Goal: Transaction & Acquisition: Book appointment/travel/reservation

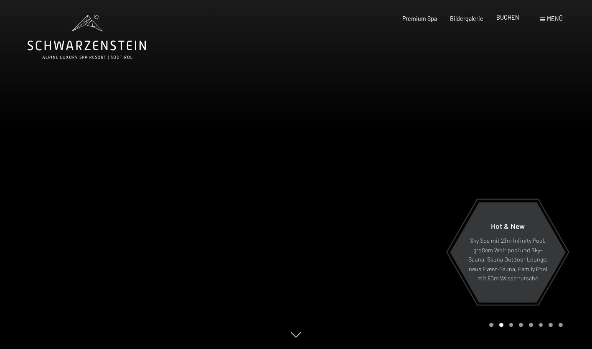
click at [504, 17] on span "BUCHEN" at bounding box center [508, 17] width 23 height 7
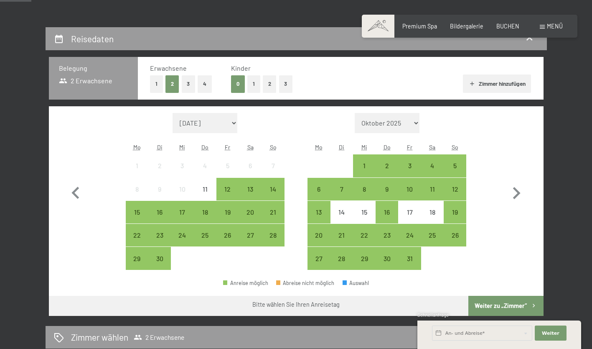
scroll to position [150, 0]
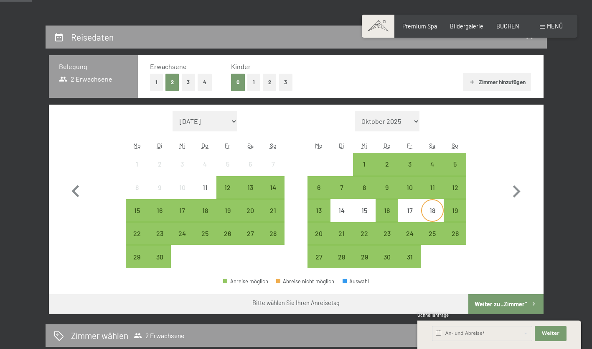
click at [436, 209] on div "18" at bounding box center [432, 217] width 21 height 21
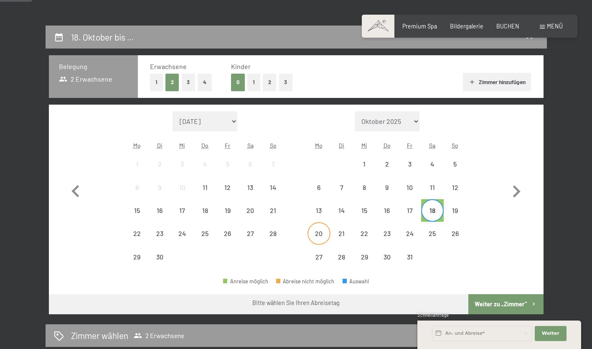
click at [321, 236] on div "20" at bounding box center [319, 240] width 21 height 21
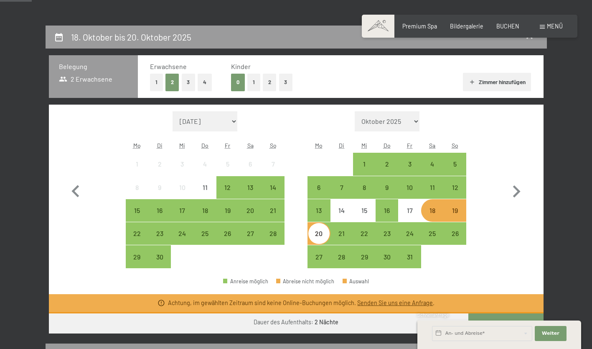
click at [492, 216] on div "Monat/Jahr September 2025 Oktober 2025 November 2025 Dezember 2025 Januar 2026 …" at bounding box center [296, 189] width 465 height 157
click at [447, 213] on div "19" at bounding box center [455, 217] width 21 height 21
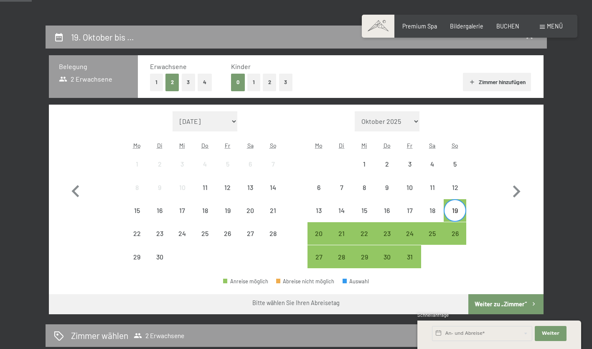
click at [461, 211] on div "19" at bounding box center [455, 217] width 21 height 21
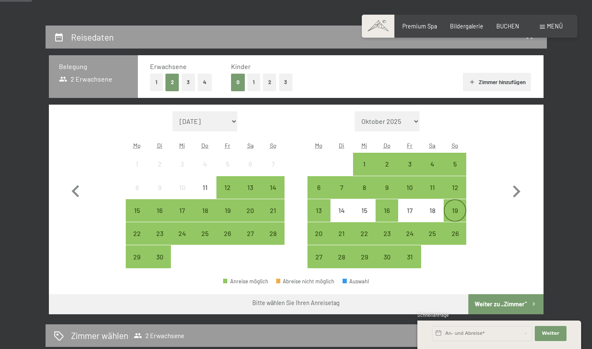
click at [459, 211] on div "19" at bounding box center [455, 217] width 21 height 21
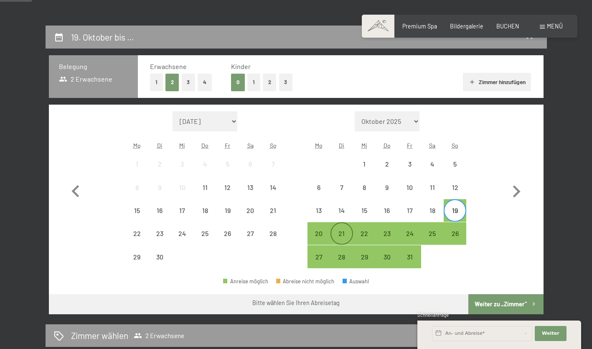
click at [348, 229] on div "21" at bounding box center [342, 233] width 21 height 21
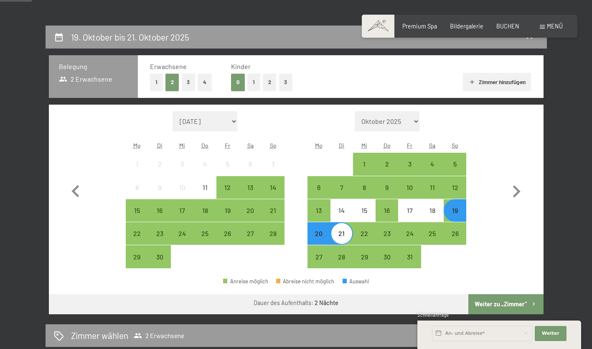
click at [348, 229] on div "21" at bounding box center [342, 233] width 21 height 21
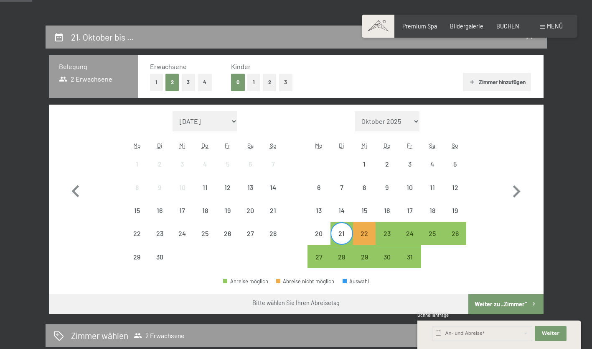
click at [460, 201] on div "19" at bounding box center [455, 210] width 23 height 23
click at [343, 236] on div "21" at bounding box center [342, 240] width 21 height 21
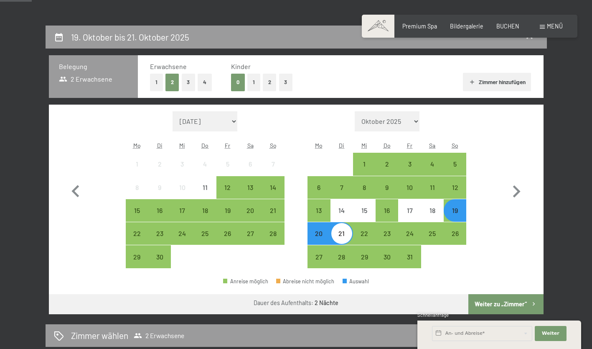
click at [501, 219] on div "Monat/Jahr September 2025 Oktober 2025 November 2025 Dezember 2025 Januar 2026 …" at bounding box center [296, 189] width 465 height 157
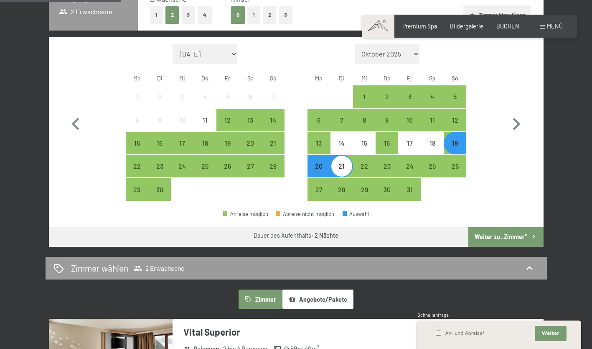
scroll to position [217, 0]
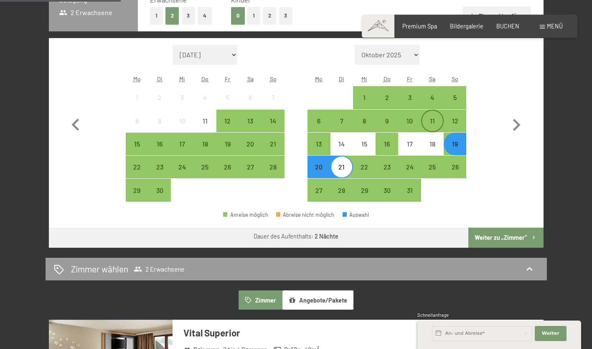
click at [432, 125] on div "11" at bounding box center [432, 127] width 21 height 21
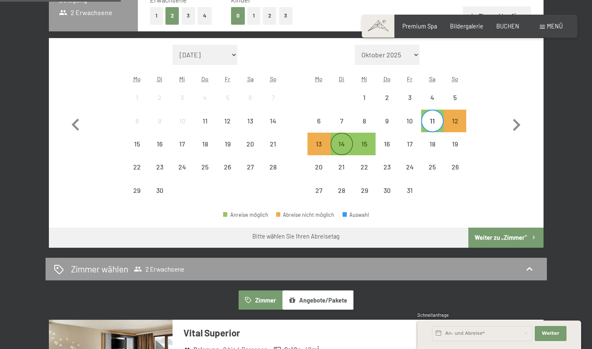
click at [347, 149] on div "14" at bounding box center [342, 150] width 21 height 21
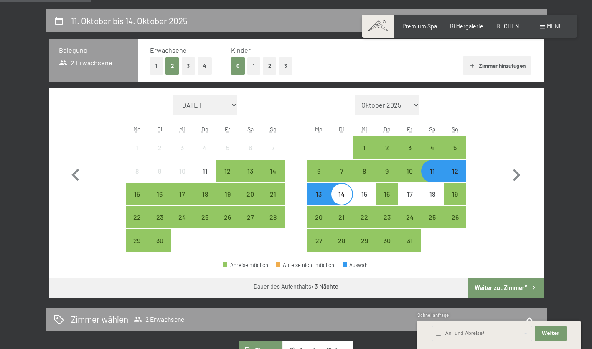
scroll to position [166, 0]
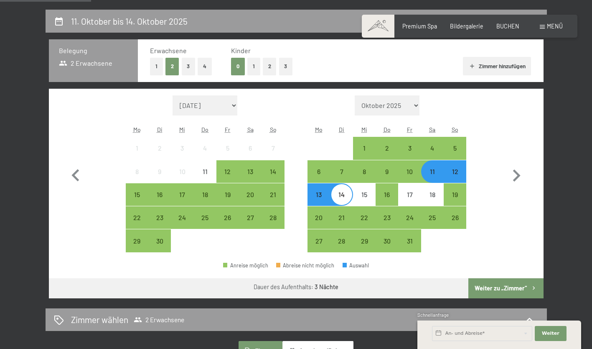
click at [492, 289] on button "Weiter zu „Zimmer“" at bounding box center [506, 288] width 75 height 20
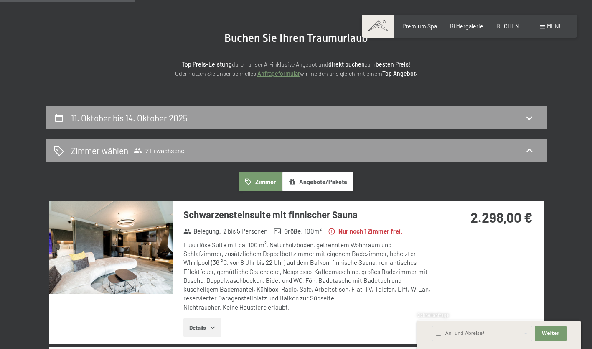
scroll to position [0, 0]
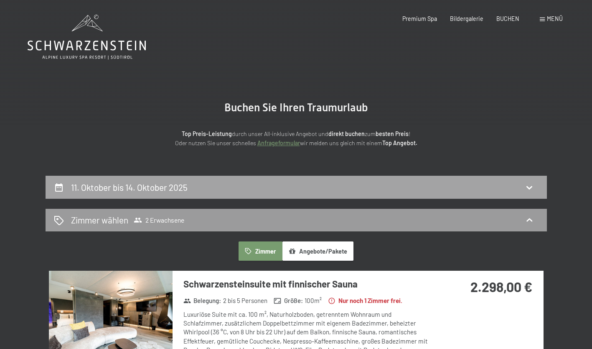
click at [396, 186] on div "11. Oktober bis 14. Oktober 2025" at bounding box center [296, 187] width 485 height 12
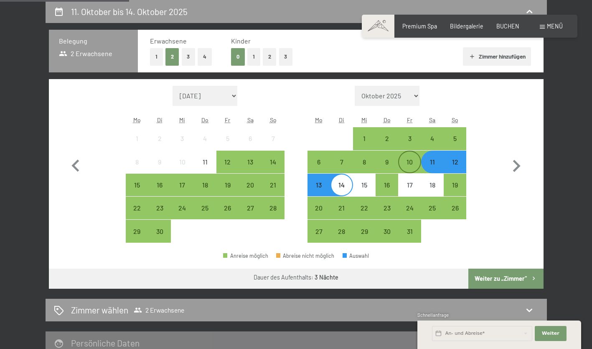
click at [418, 161] on div "10" at bounding box center [409, 168] width 21 height 21
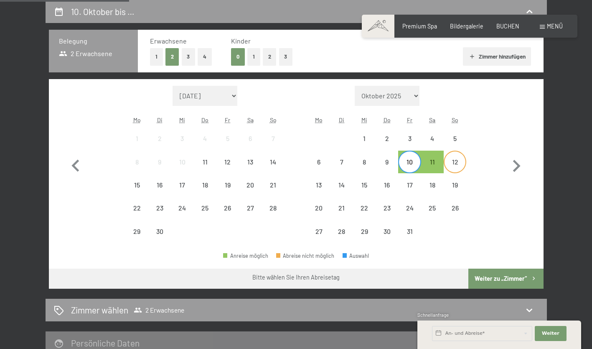
click at [454, 163] on div "12" at bounding box center [455, 168] width 21 height 21
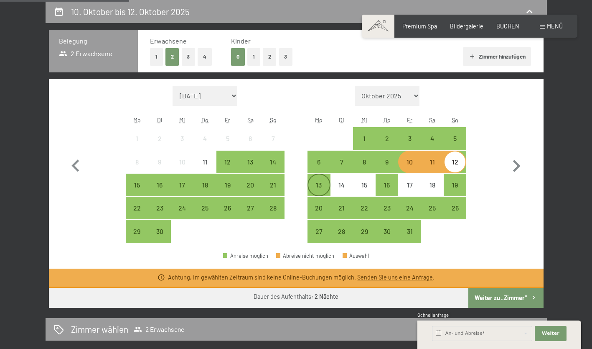
click at [325, 189] on div "13" at bounding box center [319, 191] width 21 height 21
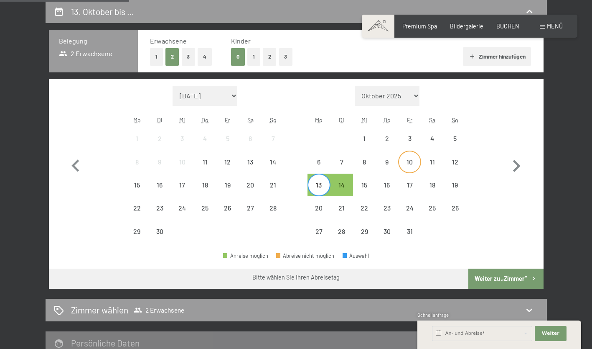
click at [413, 168] on div "10" at bounding box center [409, 168] width 21 height 21
click at [323, 189] on div "13" at bounding box center [319, 191] width 21 height 21
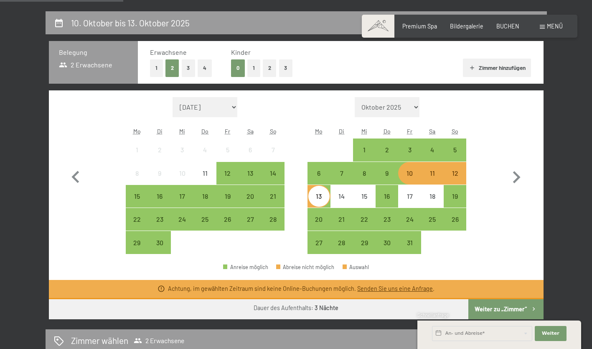
scroll to position [161, 0]
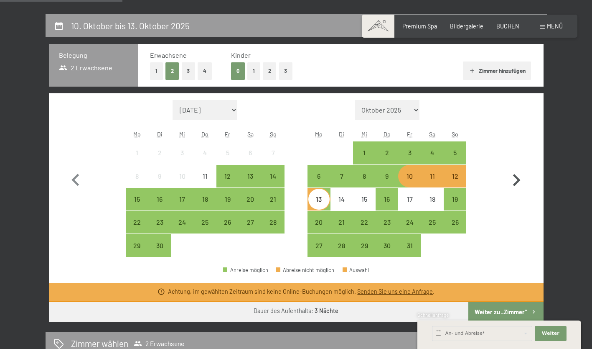
click at [513, 229] on button "button" at bounding box center [517, 178] width 24 height 157
select select "2025-10-01"
select select "2025-11-01"
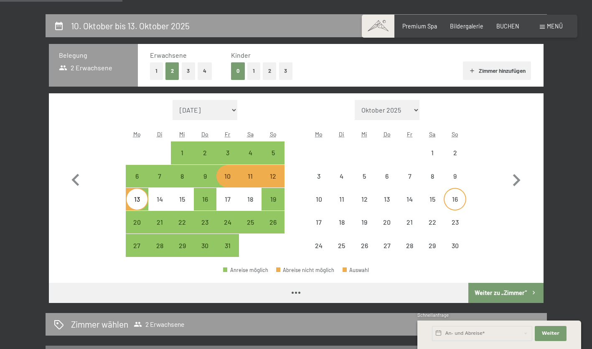
select select "2025-10-01"
select select "2025-11-01"
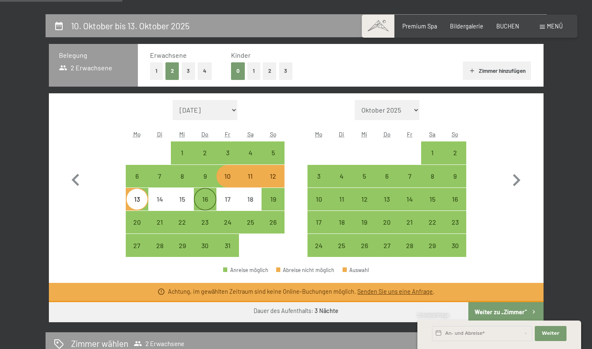
click at [212, 202] on div "16" at bounding box center [205, 206] width 21 height 21
select select "2025-10-01"
select select "2025-11-01"
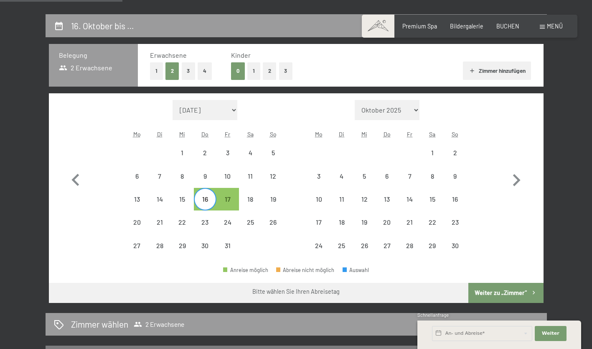
click at [232, 195] on span "Einwilligung Marketing*" at bounding box center [249, 198] width 69 height 8
click at [211, 195] on input "Einwilligung Marketing*" at bounding box center [207, 198] width 8 height 8
checkbox input "false"
click at [226, 202] on div "17" at bounding box center [227, 206] width 21 height 21
select select "2025-10-01"
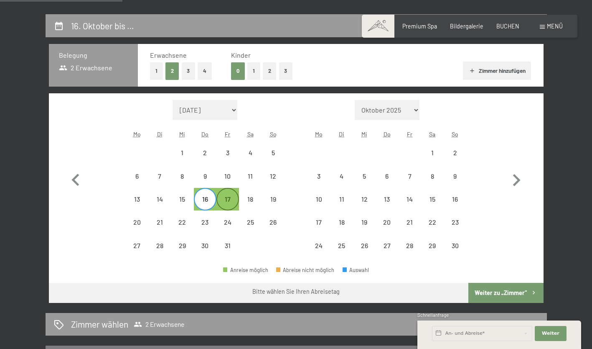
select select "2025-11-01"
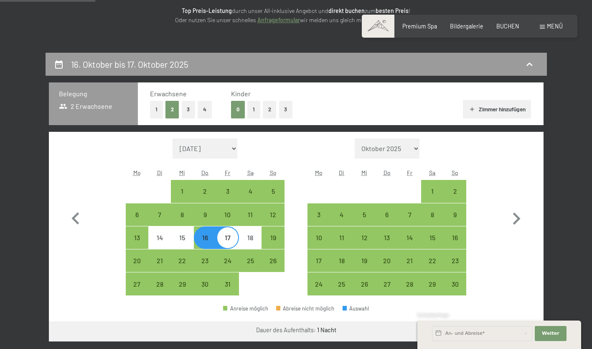
scroll to position [122, 0]
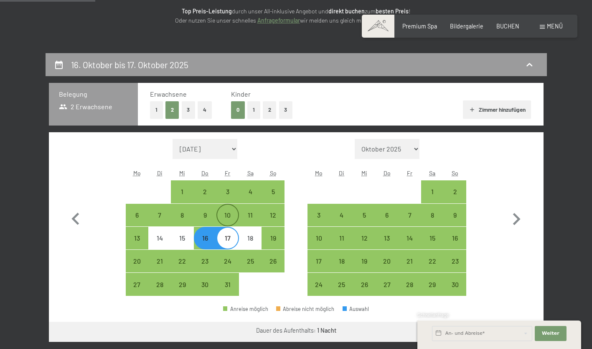
click at [230, 209] on div "10" at bounding box center [227, 214] width 21 height 21
select select "2025-10-01"
select select "2025-11-01"
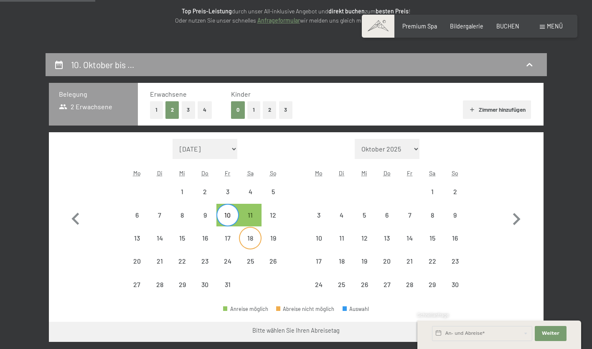
click at [248, 243] on div "18" at bounding box center [250, 245] width 21 height 21
select select "2025-10-01"
select select "2025-11-01"
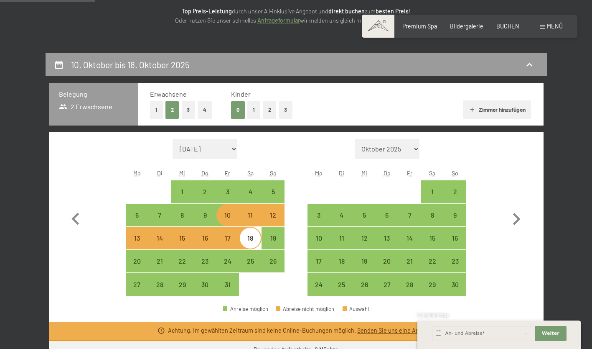
click at [248, 243] on div "18" at bounding box center [250, 245] width 21 height 21
select select "2025-10-01"
select select "2025-11-01"
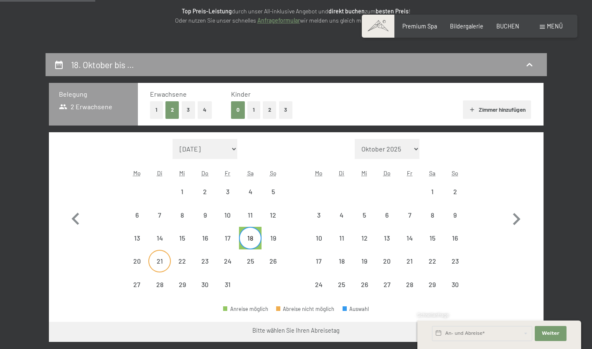
click at [166, 256] on div "21" at bounding box center [159, 260] width 21 height 21
select select "2025-10-01"
select select "2025-11-01"
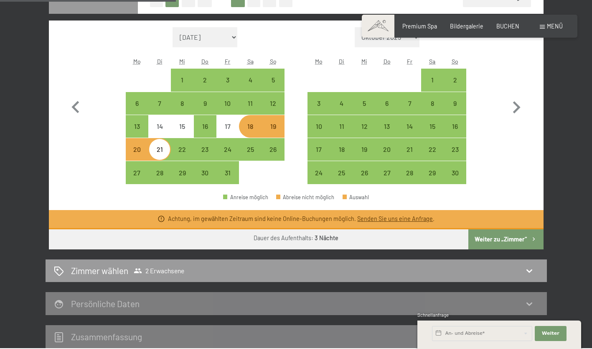
scroll to position [235, 0]
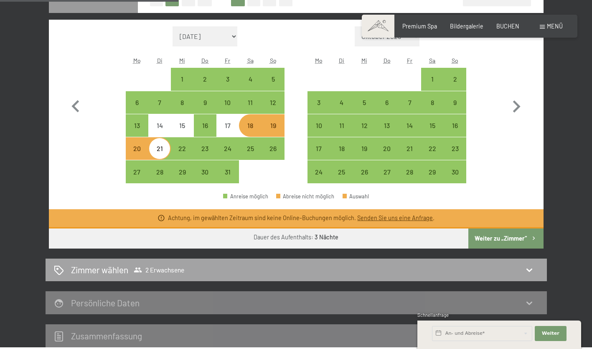
click at [339, 270] on div "Zimmer wählen 2 Erwachsene" at bounding box center [296, 269] width 485 height 12
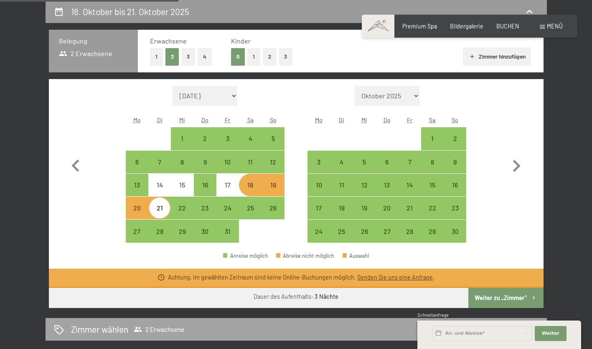
select select "2025-10-01"
select select "2025-11-01"
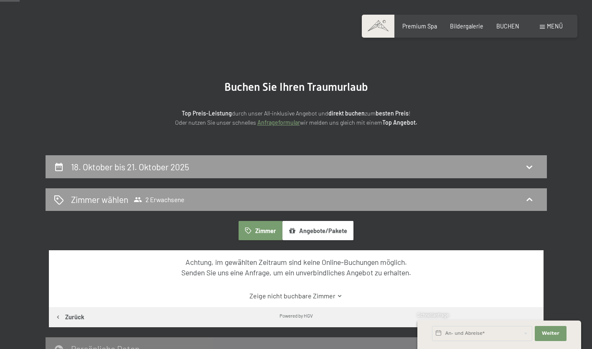
scroll to position [20, 0]
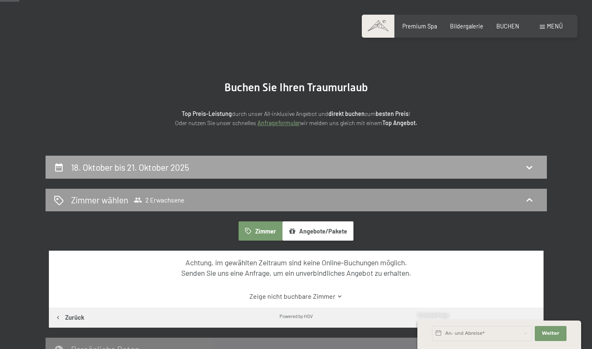
click at [410, 157] on div "18. Oktober bis 21. Oktober 2025" at bounding box center [297, 167] width 502 height 23
select select "2025-10-01"
select select "2025-11-01"
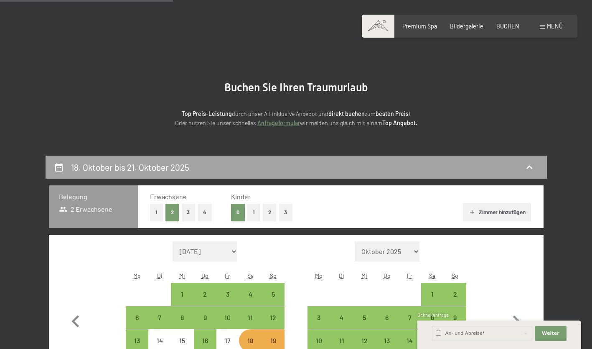
scroll to position [176, 0]
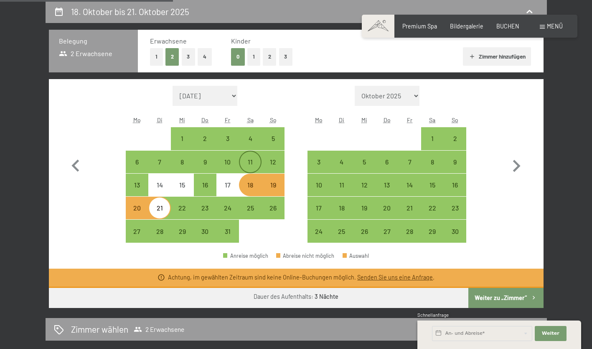
click at [247, 166] on div "11" at bounding box center [250, 168] width 21 height 21
select select "2025-10-01"
select select "2025-11-01"
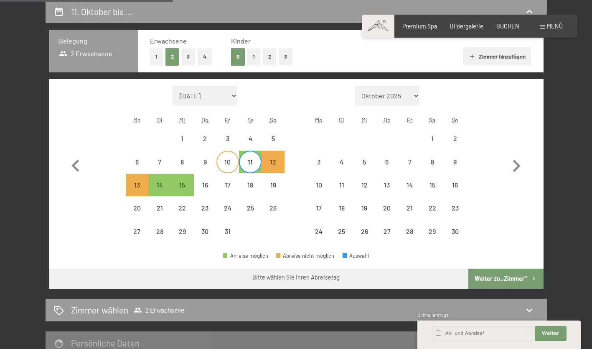
click at [236, 165] on div "10" at bounding box center [227, 168] width 21 height 21
select select "2025-10-01"
select select "2025-11-01"
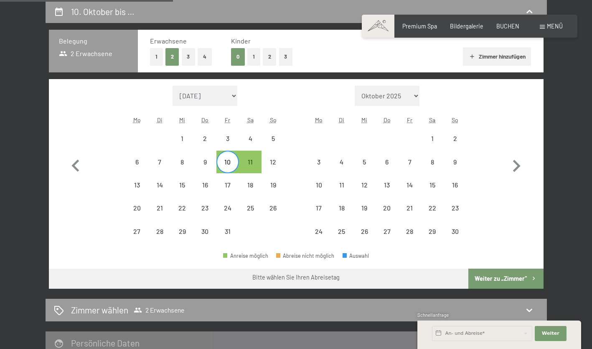
click at [236, 165] on div "10" at bounding box center [227, 168] width 21 height 21
select select "2025-10-01"
select select "2025-11-01"
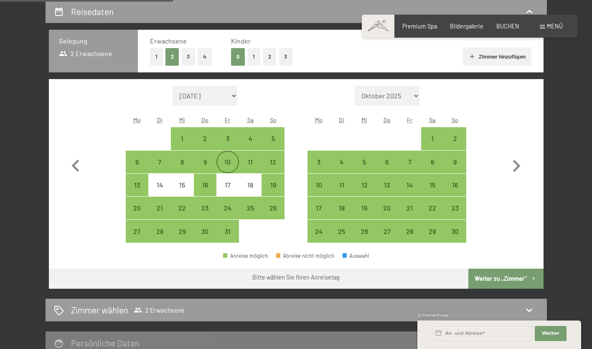
click at [236, 165] on div "10" at bounding box center [227, 168] width 21 height 21
select select "2025-10-01"
select select "2025-11-01"
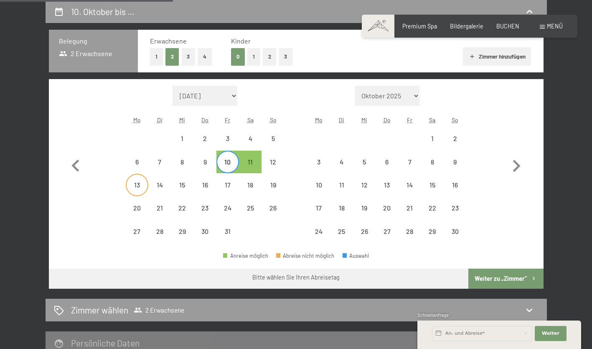
click at [142, 183] on div "13" at bounding box center [137, 191] width 21 height 21
select select "2025-10-01"
select select "2025-11-01"
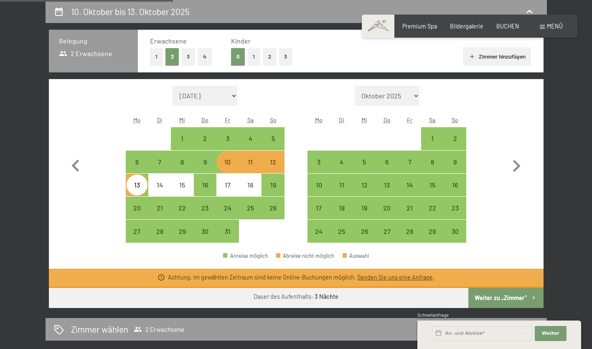
click at [248, 163] on div "11" at bounding box center [250, 168] width 21 height 21
select select "2025-10-01"
select select "2025-11-01"
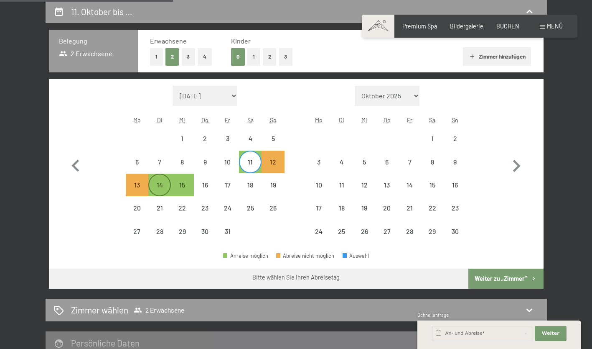
click at [152, 187] on div "14" at bounding box center [159, 191] width 21 height 21
select select "2025-10-01"
select select "2025-11-01"
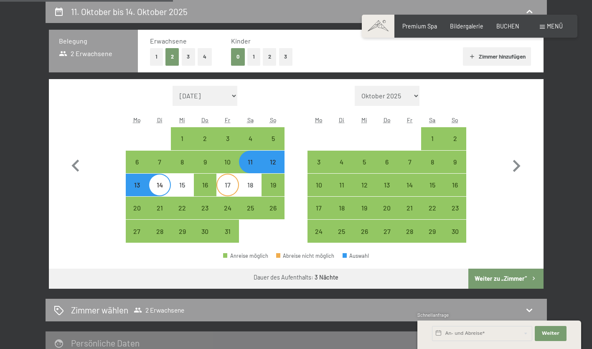
scroll to position [273, 0]
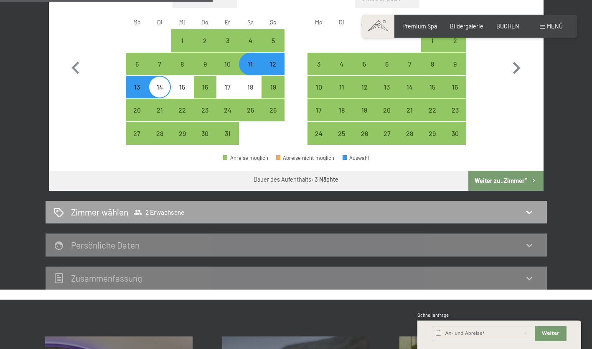
click at [224, 207] on div "Zimmer wählen 2 Erwachsene" at bounding box center [296, 212] width 485 height 12
select select "2025-10-01"
select select "2025-11-01"
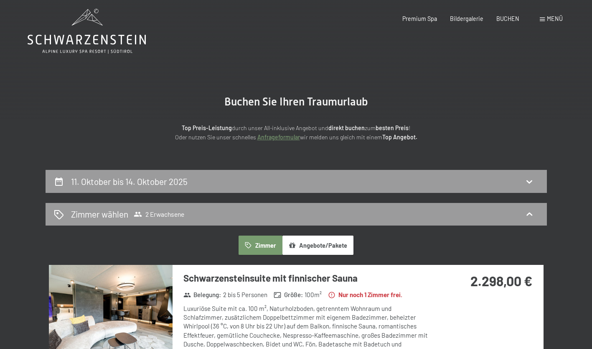
scroll to position [0, 0]
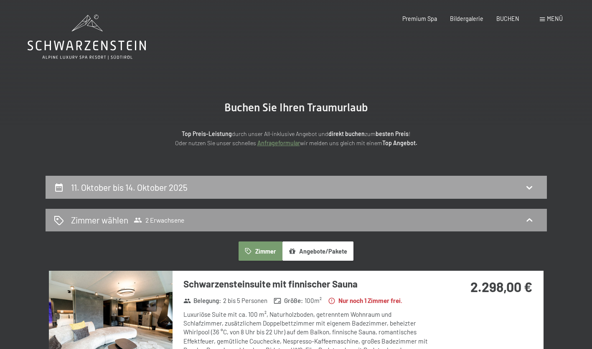
click at [293, 185] on div "11. Oktober bis 14. Oktober 2025" at bounding box center [296, 187] width 485 height 12
select select "2025-10-01"
select select "2025-11-01"
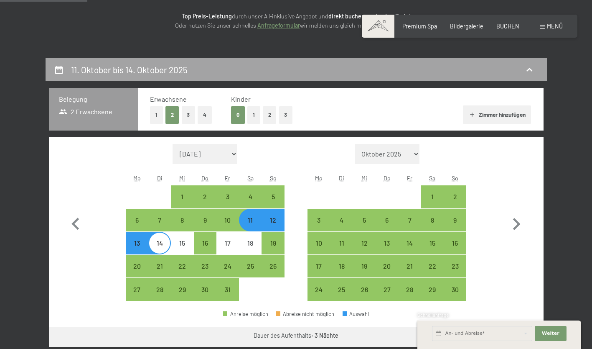
scroll to position [102, 0]
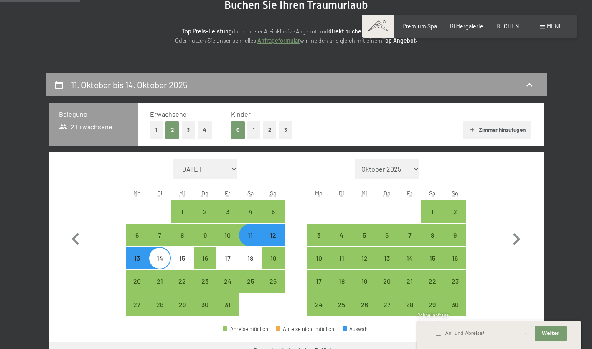
click at [482, 127] on button "Zimmer hinzufügen" at bounding box center [497, 129] width 68 height 18
select select "2025-10-01"
select select "2025-11-01"
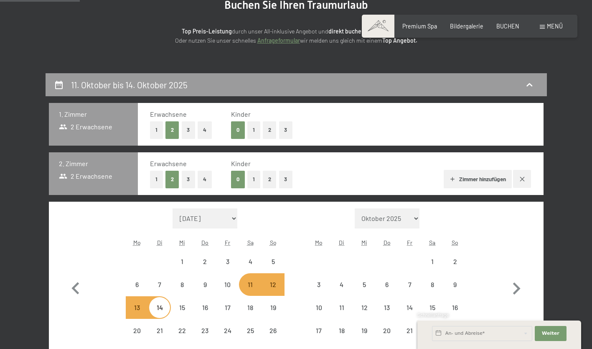
select select "2025-10-01"
select select "2025-11-01"
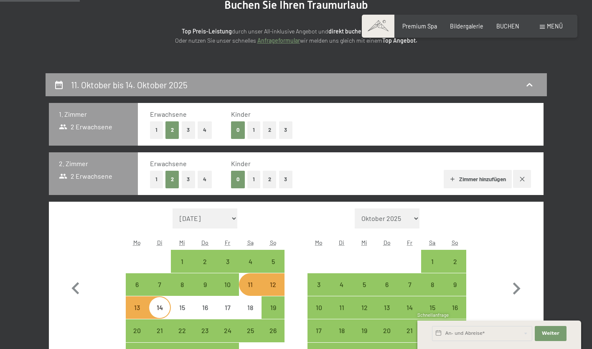
click at [520, 179] on icon "button" at bounding box center [522, 179] width 7 height 7
select select "2025-10-01"
select select "2025-11-01"
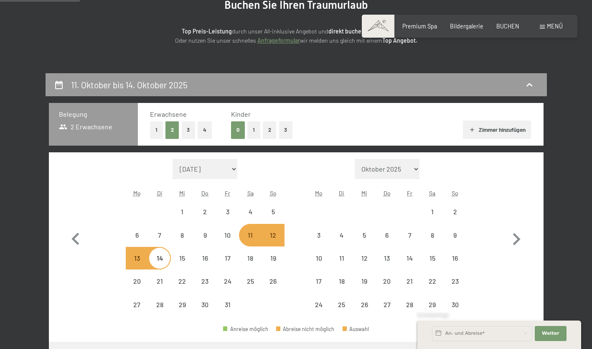
select select "2025-10-01"
select select "2025-11-01"
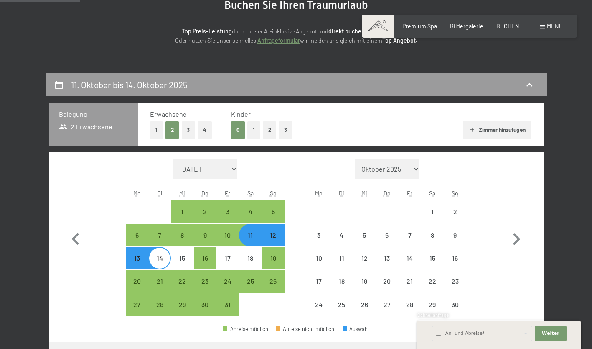
select select "2025-10-01"
select select "2025-11-01"
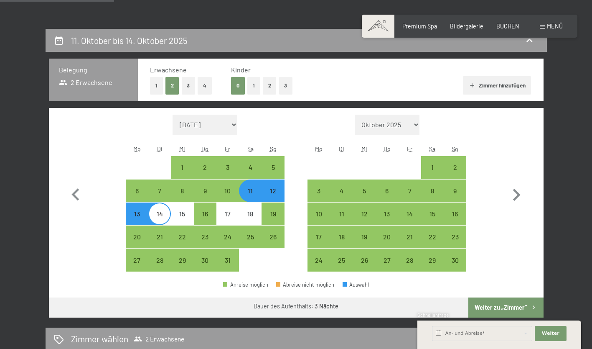
scroll to position [147, 0]
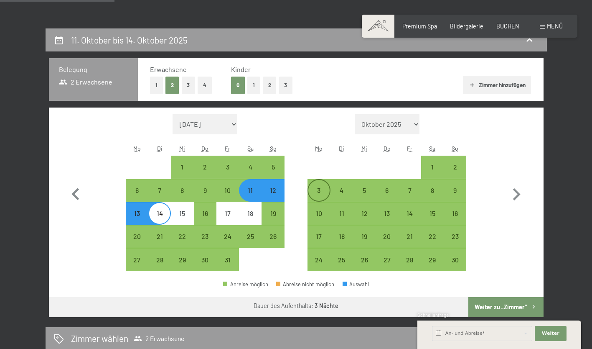
click at [320, 184] on div "3" at bounding box center [319, 190] width 21 height 21
select select "2025-10-01"
select select "2025-11-01"
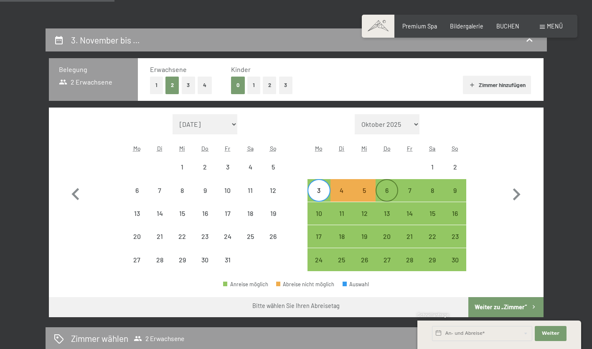
click at [391, 188] on div "6" at bounding box center [387, 197] width 21 height 21
select select "2025-10-01"
select select "2025-11-01"
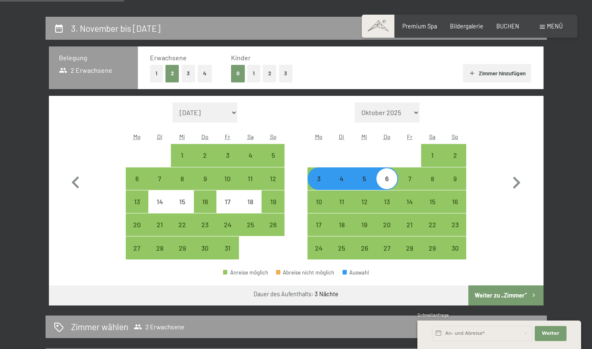
scroll to position [160, 0]
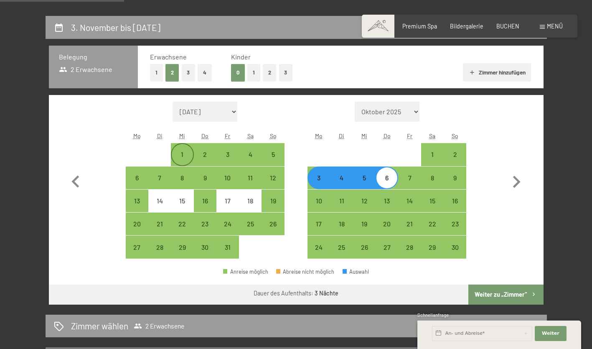
click at [188, 157] on div "1" at bounding box center [182, 161] width 21 height 21
select select "2025-10-01"
select select "2025-11-01"
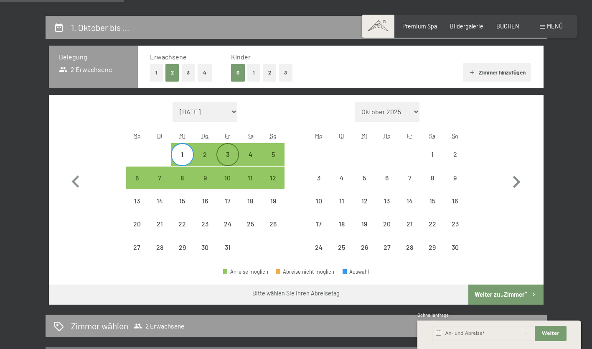
click at [219, 152] on div "3" at bounding box center [227, 161] width 21 height 21
select select "2025-10-01"
select select "2025-11-01"
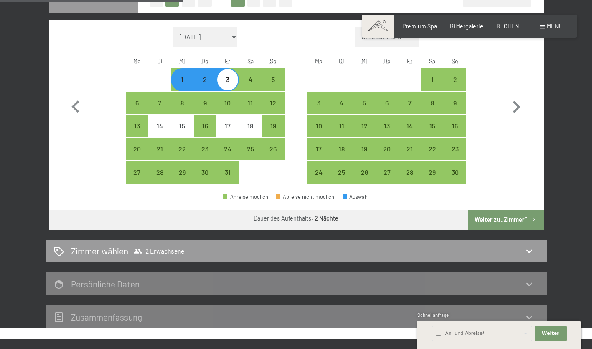
scroll to position [234, 0]
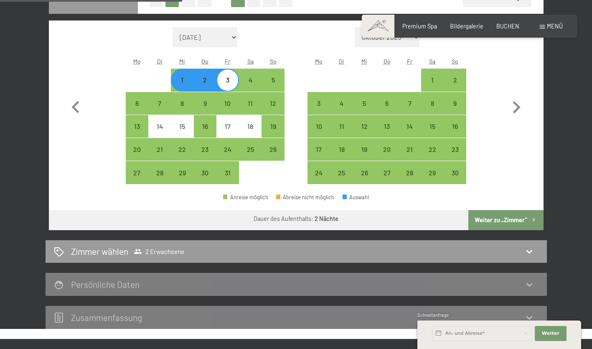
click at [200, 138] on div "23" at bounding box center [205, 149] width 23 height 23
select select "2025-10-01"
select select "2025-11-01"
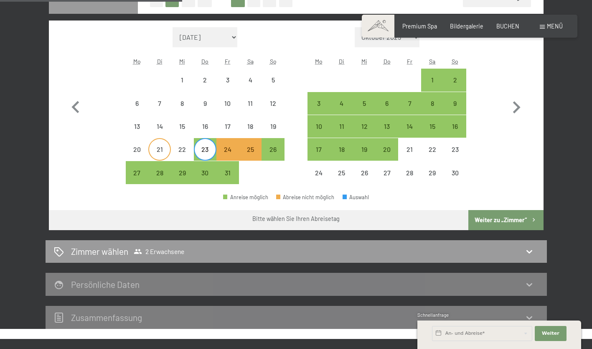
click at [164, 147] on div "21" at bounding box center [159, 156] width 21 height 21
select select "2025-10-01"
select select "2025-11-01"
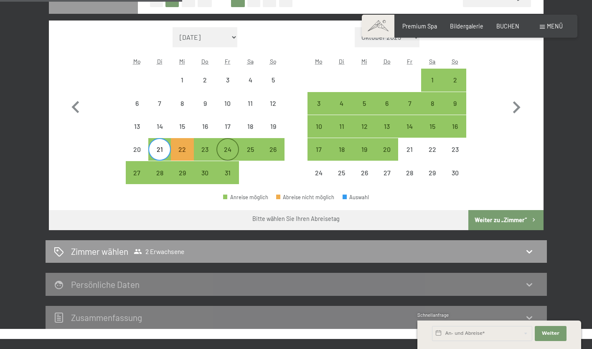
click at [219, 147] on div "24" at bounding box center [227, 156] width 21 height 21
select select "2025-10-01"
select select "2025-11-01"
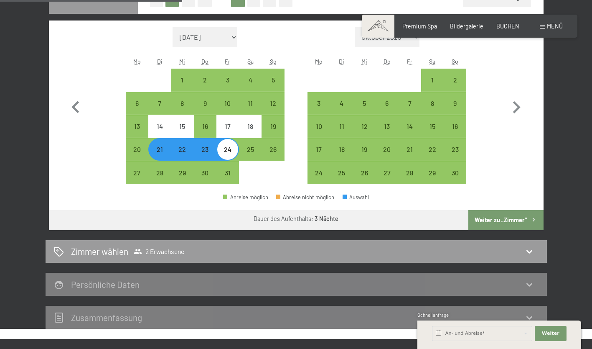
scroll to position [326, 0]
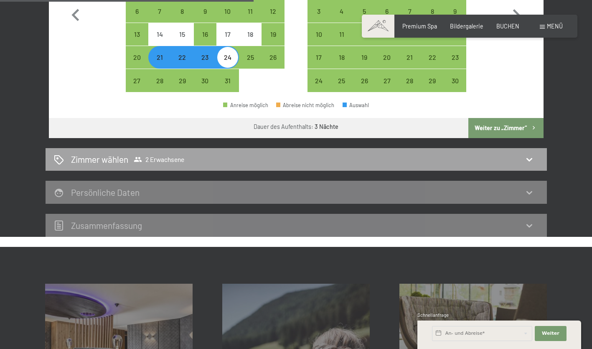
click at [225, 166] on div "Zimmer wählen 2 Erwachsene" at bounding box center [297, 159] width 502 height 23
select select "2025-10-01"
select select "2025-11-01"
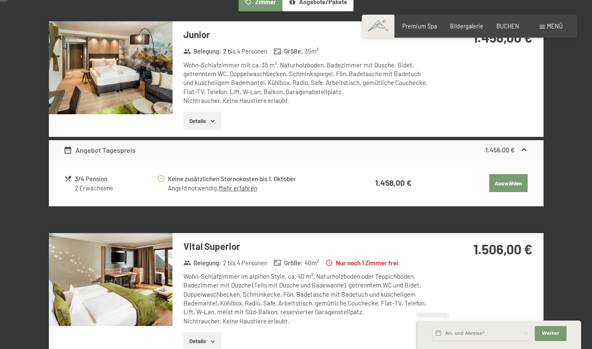
scroll to position [0, 0]
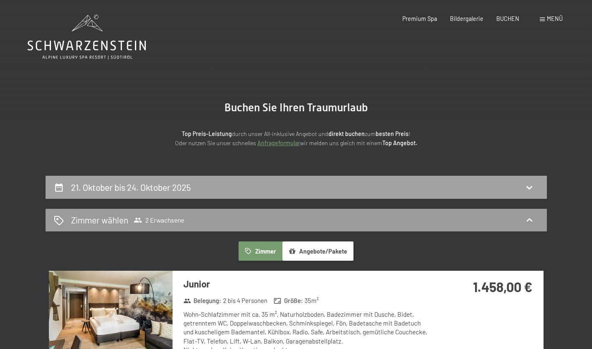
click at [362, 183] on div "21. Oktober bis 24. Oktober 2025" at bounding box center [296, 187] width 485 height 12
select select "2025-10-01"
select select "2025-11-01"
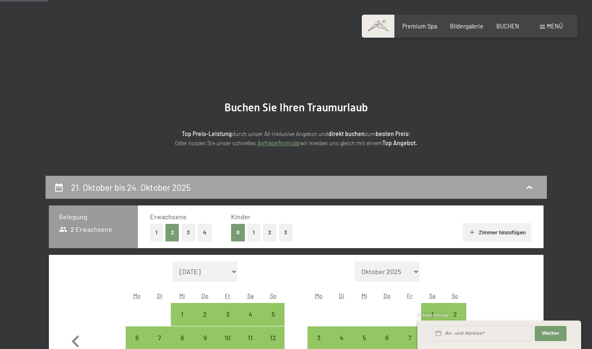
scroll to position [176, 0]
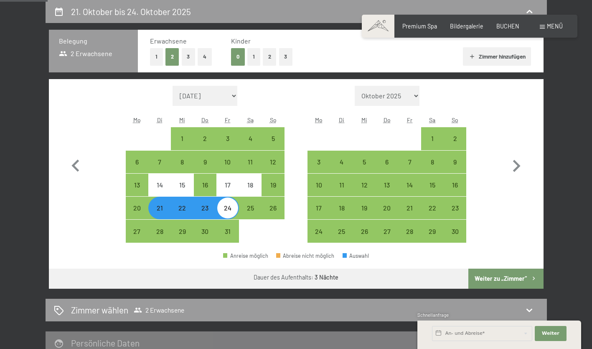
click at [104, 232] on div "Monat/Jahr September 2025 Oktober 2025 November 2025 Dezember 2025 Januar 2026 …" at bounding box center [296, 164] width 465 height 157
click at [92, 213] on div "Monat/Jahr September 2025 Oktober 2025 November 2025 Dezember 2025 Januar 2026 …" at bounding box center [296, 164] width 465 height 157
click at [157, 206] on div "21" at bounding box center [159, 214] width 21 height 21
select select "2025-10-01"
select select "2025-11-01"
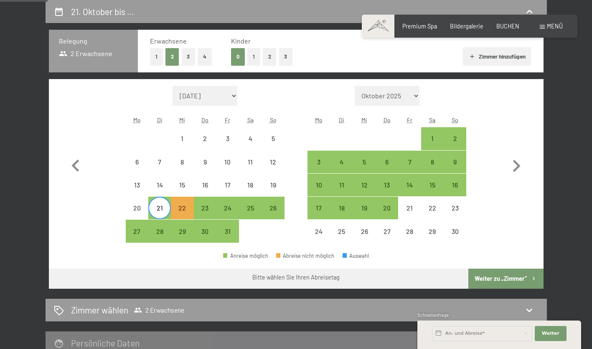
click at [99, 213] on div "Monat/Jahr September 2025 Oktober 2025 November 2025 Dezember 2025 Januar 2026 …" at bounding box center [296, 164] width 465 height 157
click at [153, 207] on div "21" at bounding box center [159, 214] width 21 height 21
select select "2025-10-01"
select select "2025-11-01"
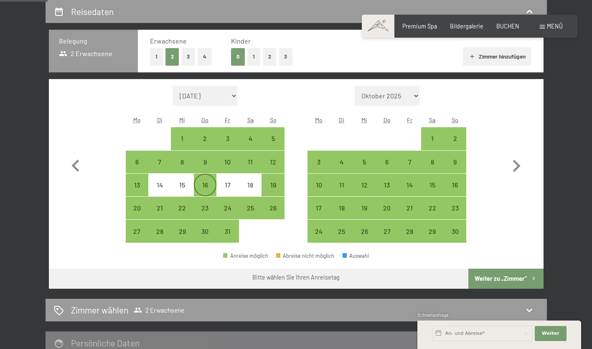
click at [199, 188] on div "16" at bounding box center [205, 191] width 21 height 21
select select "2025-10-01"
select select "2025-11-01"
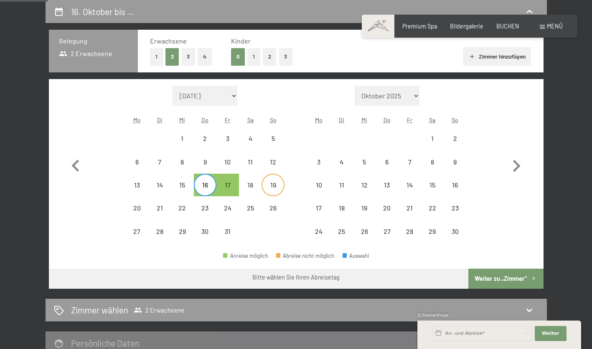
click at [271, 181] on div "19" at bounding box center [273, 184] width 21 height 21
select select "2025-10-01"
select select "2025-11-01"
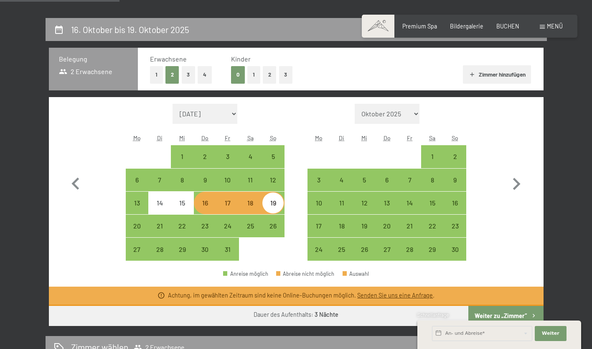
scroll to position [157, 0]
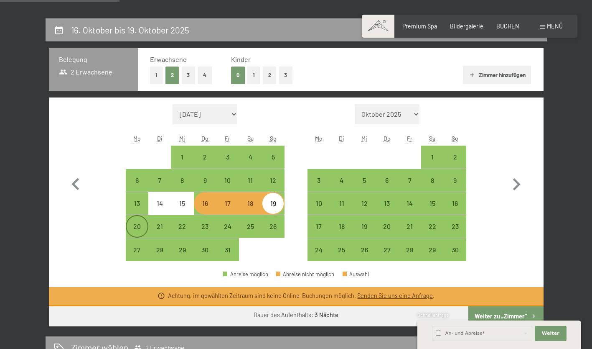
click at [134, 223] on div "20" at bounding box center [137, 233] width 21 height 21
select select "2025-10-01"
select select "2025-11-01"
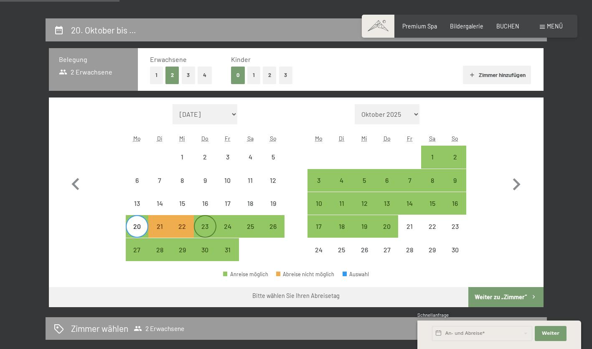
click at [199, 224] on div "23" at bounding box center [205, 233] width 21 height 21
select select "2025-10-01"
select select "2025-11-01"
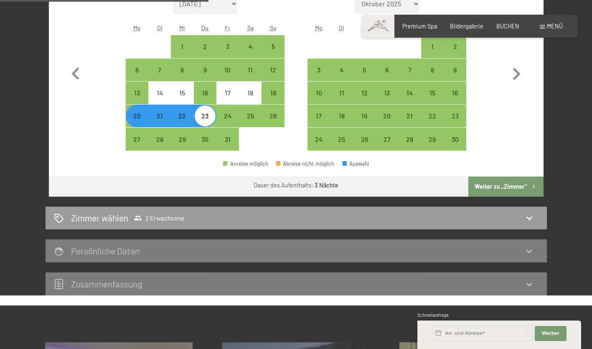
scroll to position [268, 0]
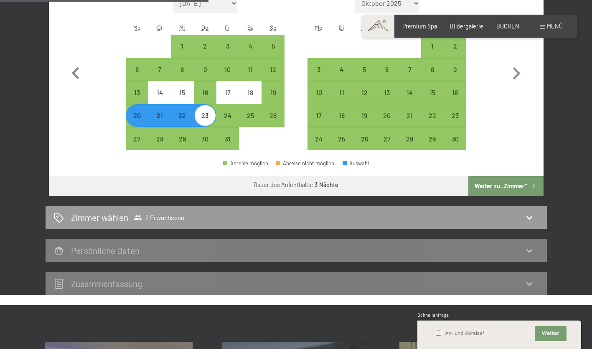
click at [209, 114] on div "23" at bounding box center [205, 122] width 21 height 21
select select "2025-10-01"
select select "2025-11-01"
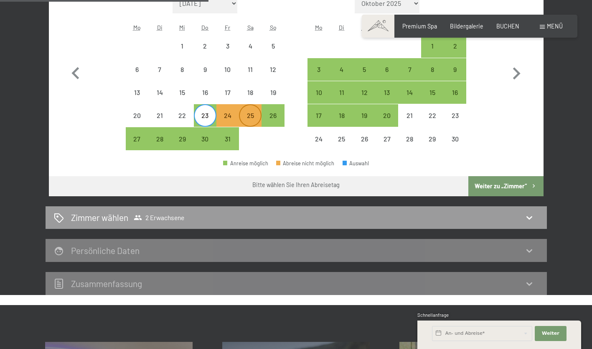
click at [253, 119] on div "25" at bounding box center [250, 122] width 21 height 21
select select "2025-10-01"
select select "2025-11-01"
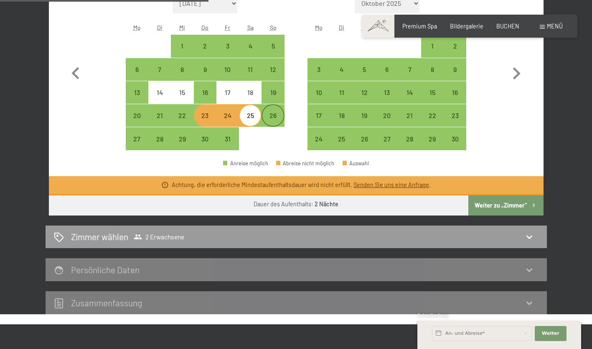
click at [276, 119] on div "26" at bounding box center [273, 122] width 21 height 21
select select "2025-10-01"
select select "2025-11-01"
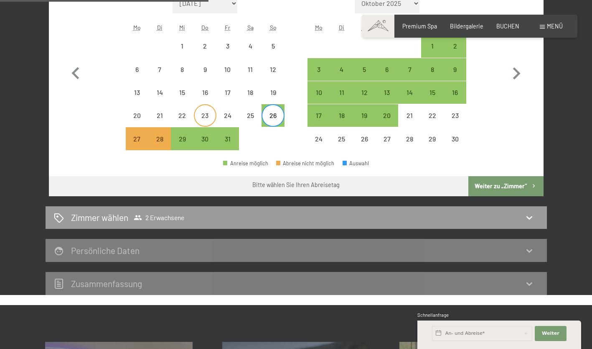
click at [213, 113] on div "23" at bounding box center [205, 122] width 21 height 21
select select "2025-10-01"
select select "2025-11-01"
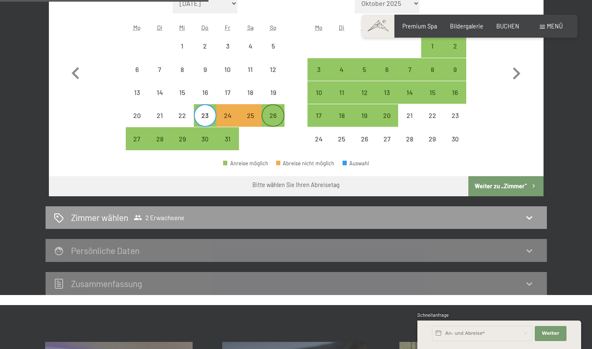
click at [271, 116] on div "26" at bounding box center [273, 122] width 21 height 21
select select "2025-10-01"
select select "2025-11-01"
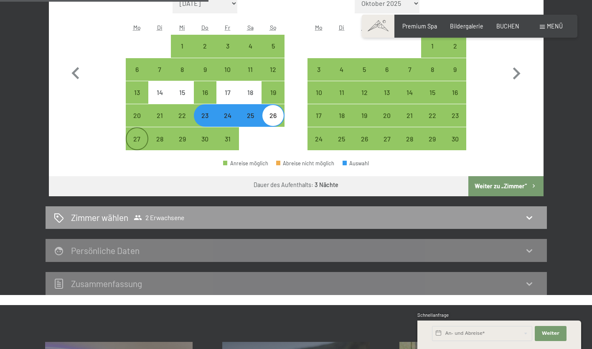
click at [134, 131] on div "27" at bounding box center [137, 138] width 21 height 21
select select "2025-10-01"
select select "2025-11-01"
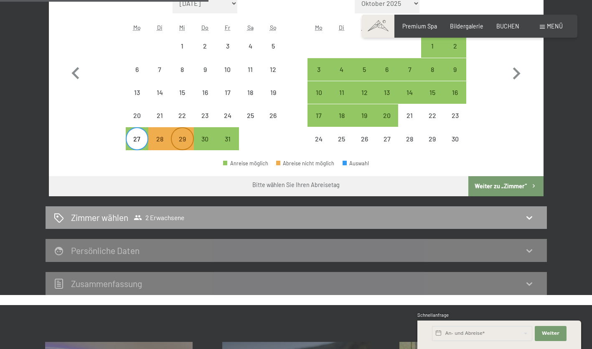
click at [192, 136] on div "29" at bounding box center [182, 145] width 21 height 21
select select "2025-10-01"
select select "2025-11-01"
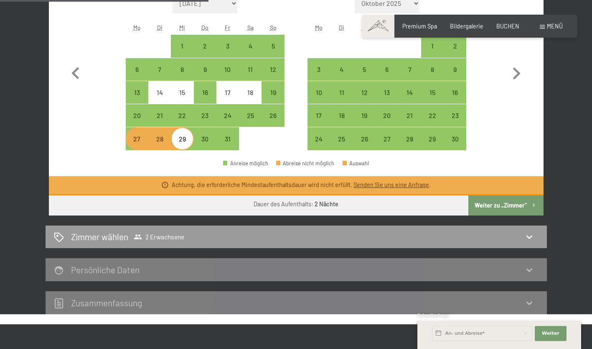
click at [180, 160] on div "Anreise möglich Abreise nicht möglich Auswahl" at bounding box center [296, 166] width 495 height 19
click at [161, 130] on div "28" at bounding box center [159, 138] width 21 height 21
select select "2025-10-01"
select select "2025-11-01"
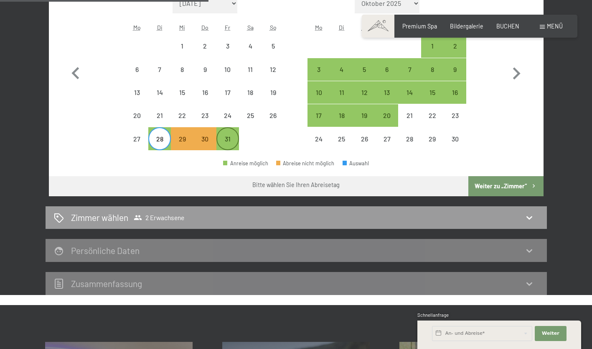
click at [232, 141] on div "31" at bounding box center [227, 145] width 21 height 21
select select "2025-10-01"
select select "2025-11-01"
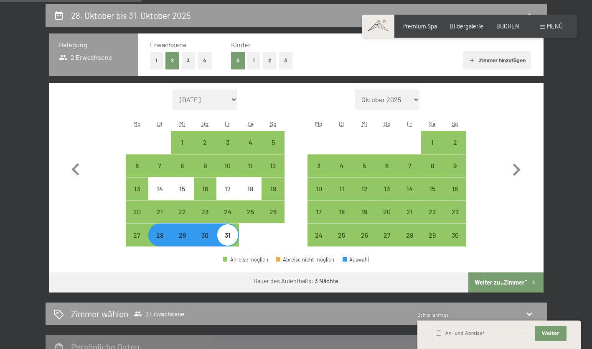
scroll to position [171, 0]
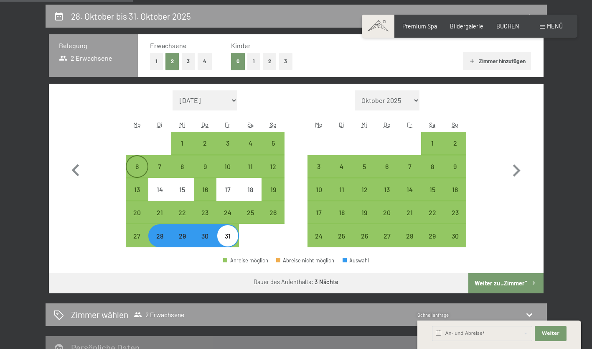
click at [140, 160] on div "6" at bounding box center [137, 166] width 21 height 21
select select "2025-10-01"
select select "2025-11-01"
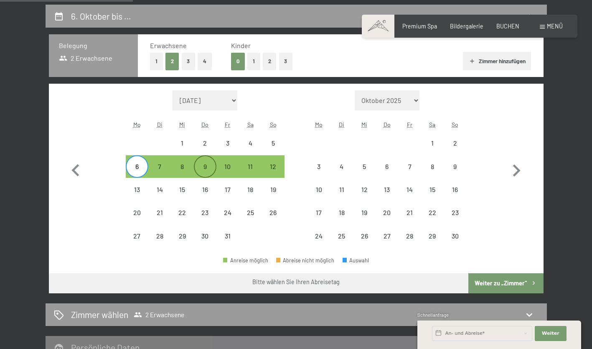
click at [199, 162] on div "9" at bounding box center [205, 166] width 21 height 21
select select "2025-10-01"
select select "2025-11-01"
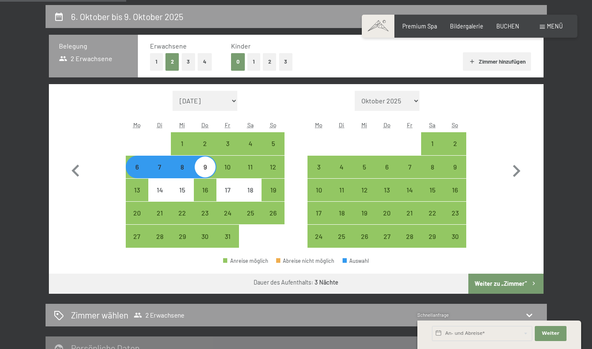
scroll to position [162, 0]
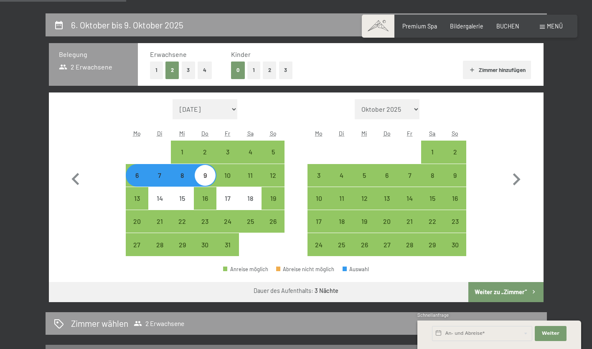
click at [205, 170] on div "9" at bounding box center [205, 175] width 21 height 21
select select "2025-10-01"
select select "2025-11-01"
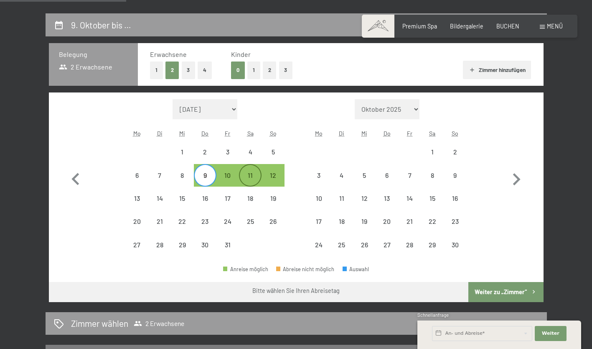
click at [258, 171] on div "11" at bounding box center [250, 175] width 21 height 21
select select "2025-10-01"
select select "2025-11-01"
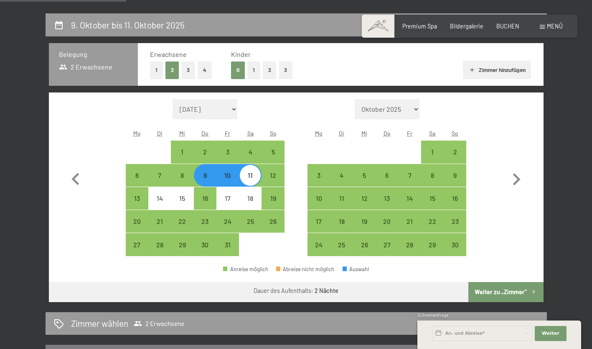
click at [258, 171] on div "11" at bounding box center [250, 175] width 21 height 21
select select "2025-10-01"
select select "2025-11-01"
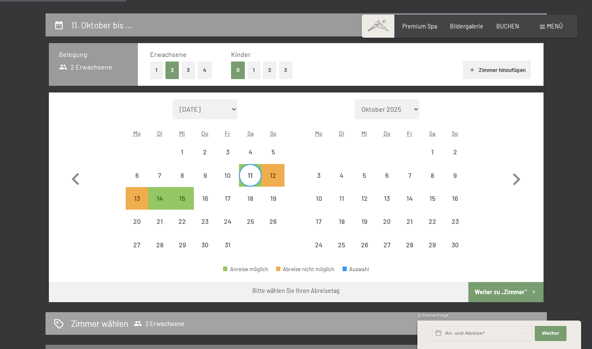
click at [139, 315] on div "Zimmer wählen 2 Erwachsene" at bounding box center [297, 323] width 502 height 23
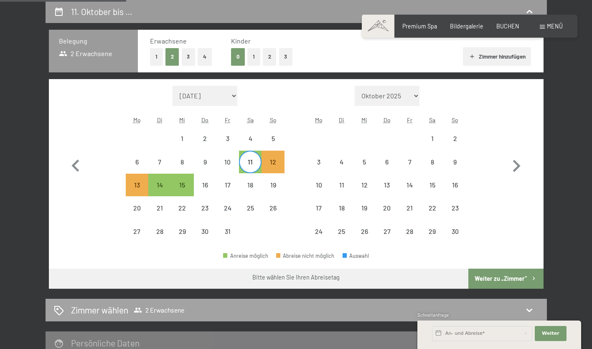
select select "2025-10-01"
select select "2025-11-01"
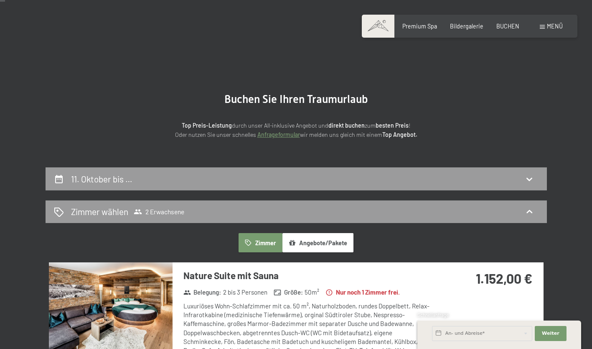
scroll to position [8, 0]
